Goal: Information Seeking & Learning: Learn about a topic

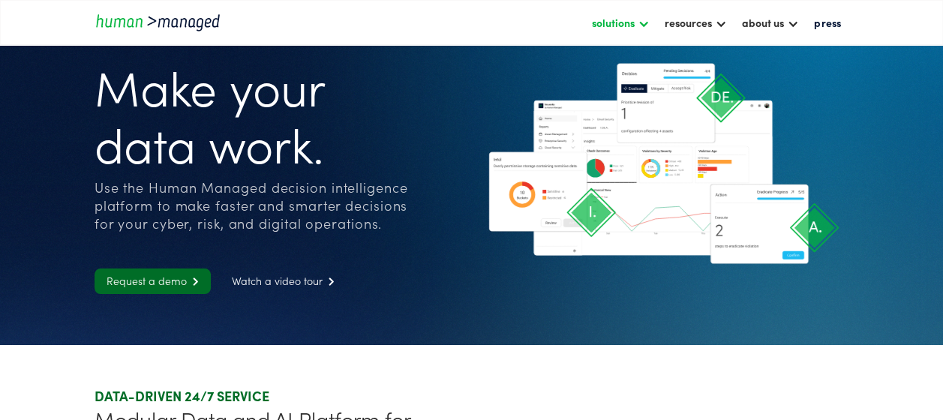
click at [647, 18] on div at bounding box center [644, 23] width 12 height 12
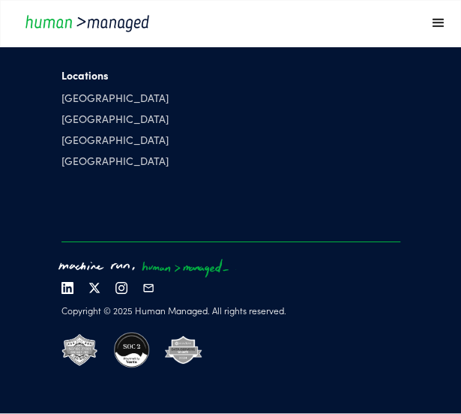
scroll to position [5127, 0]
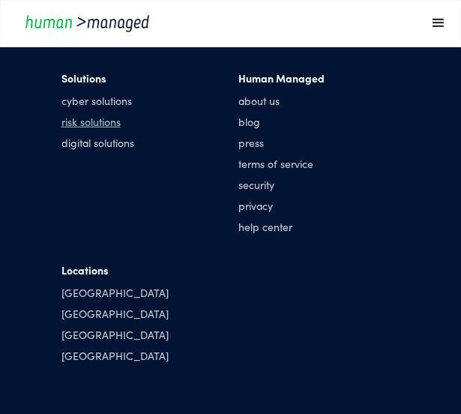
click at [81, 129] on link "risk solutions" at bounding box center [98, 121] width 73 height 15
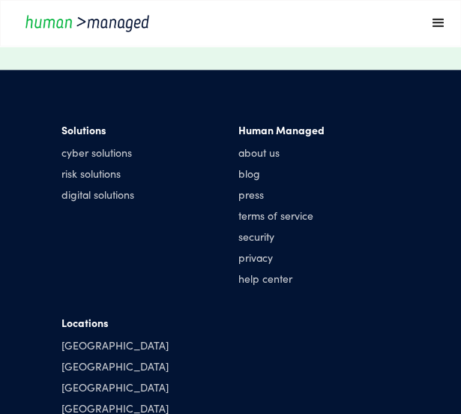
scroll to position [1771, 0]
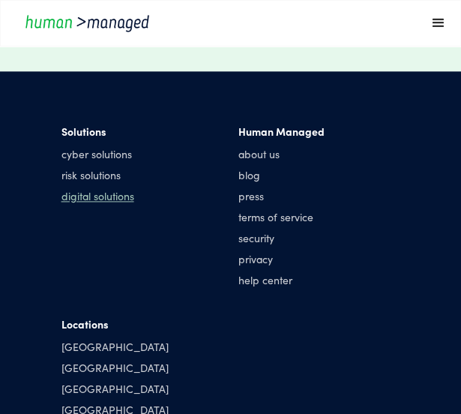
click at [90, 200] on link "digital solutions" at bounding box center [98, 195] width 73 height 15
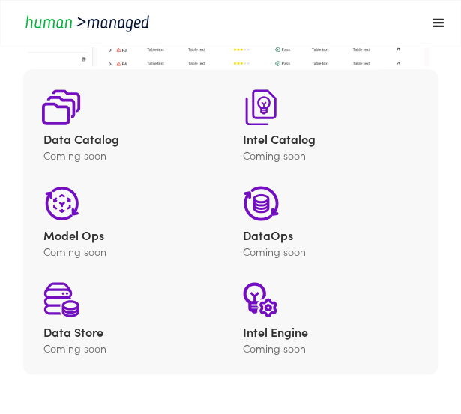
scroll to position [392, 0]
